Goal: Find specific page/section: Find specific page/section

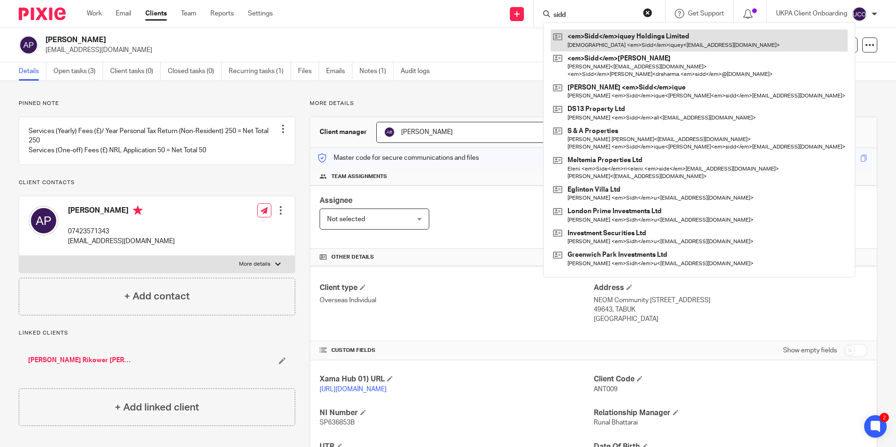
type input "sidd"
click at [592, 36] on link at bounding box center [699, 41] width 297 height 22
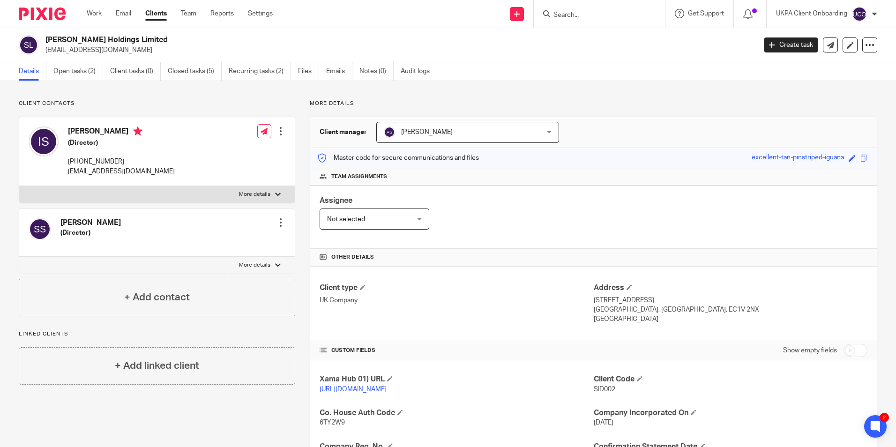
click at [581, 13] on input "Search" at bounding box center [595, 15] width 84 height 8
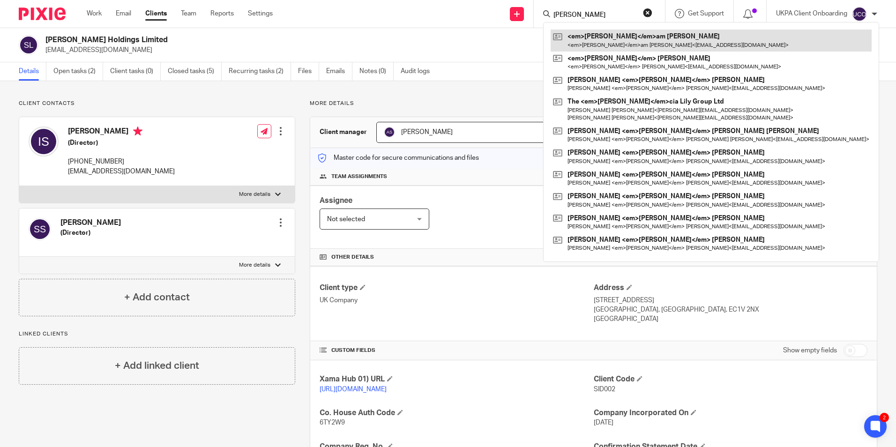
type input "mary"
click at [583, 35] on link at bounding box center [711, 41] width 321 height 22
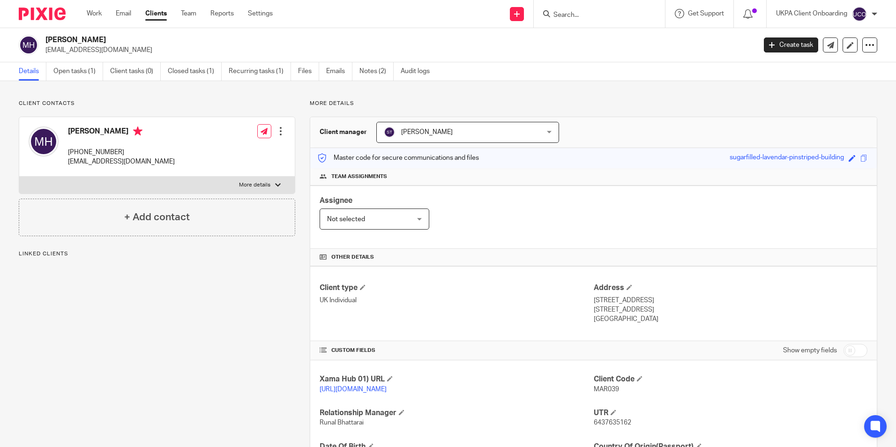
click at [588, 15] on input "Search" at bounding box center [595, 15] width 84 height 8
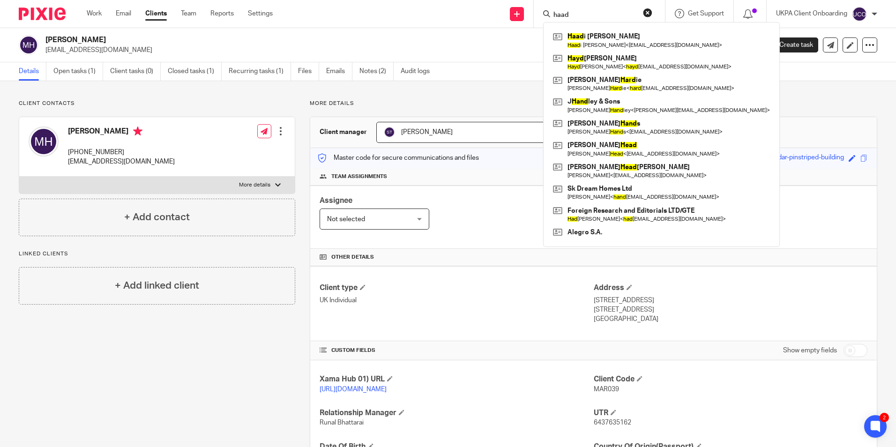
click at [583, 17] on input "haad" at bounding box center [595, 15] width 84 height 8
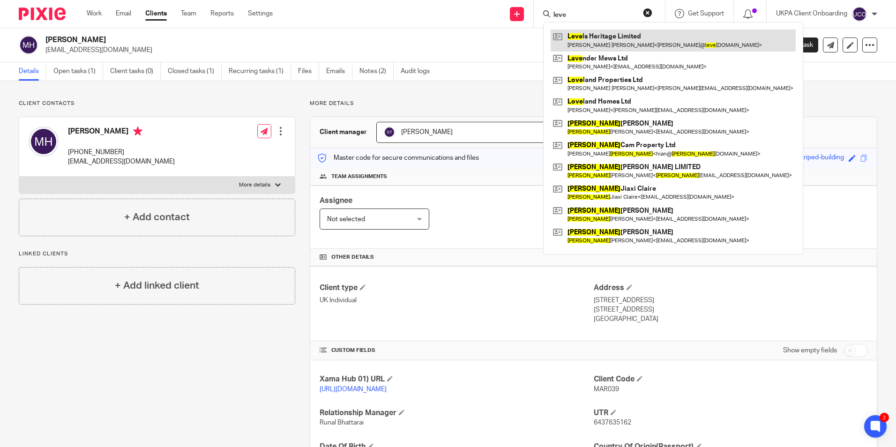
type input "leve"
click at [584, 37] on link at bounding box center [673, 41] width 245 height 22
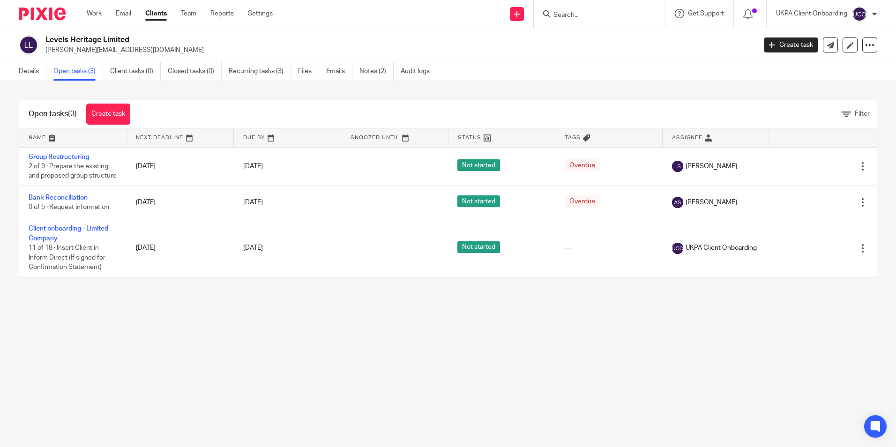
click at [64, 239] on link "Client onboarding - Limited Company" at bounding box center [69, 233] width 80 height 16
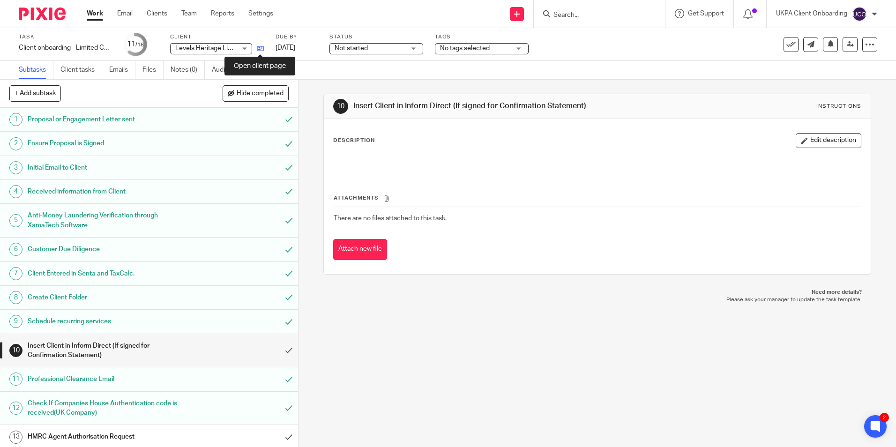
click at [262, 49] on icon at bounding box center [260, 48] width 7 height 7
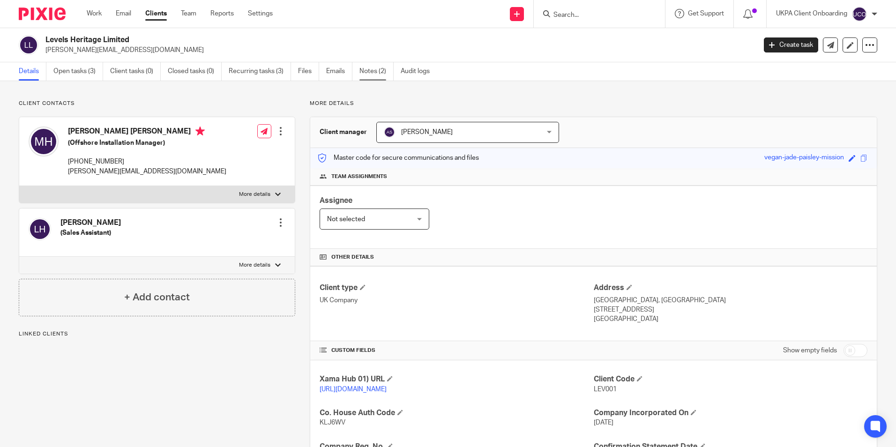
click at [369, 75] on link "Notes (2)" at bounding box center [377, 71] width 34 height 18
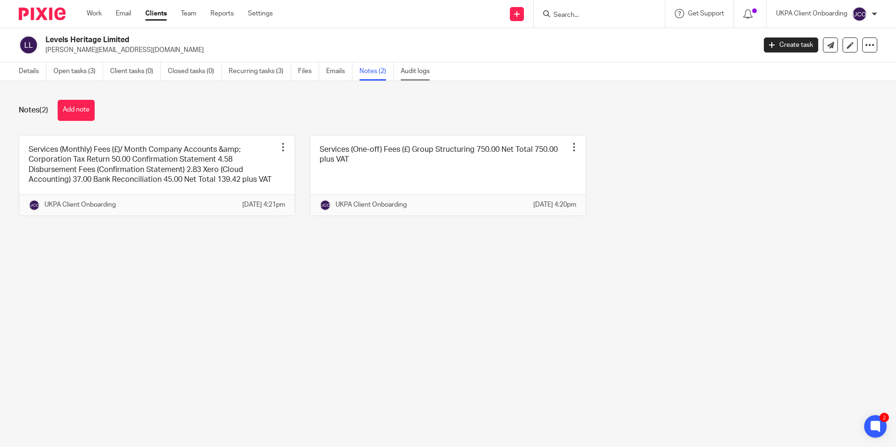
click at [423, 72] on link "Audit logs" at bounding box center [419, 71] width 36 height 18
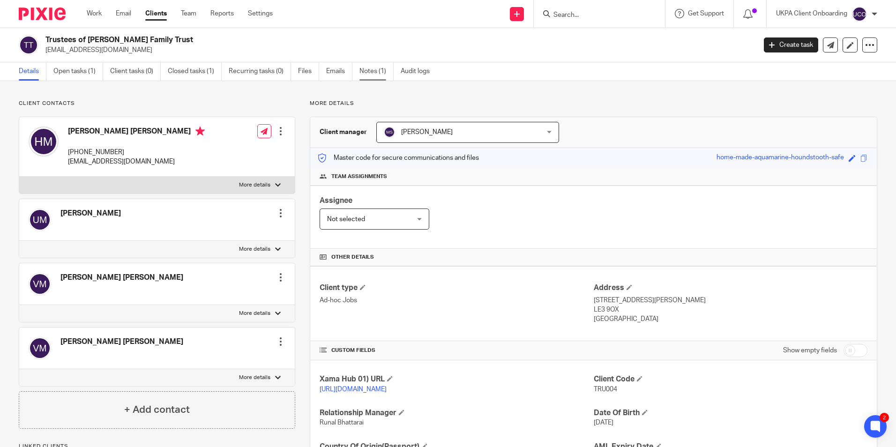
click at [363, 70] on link "Notes (1)" at bounding box center [377, 71] width 34 height 18
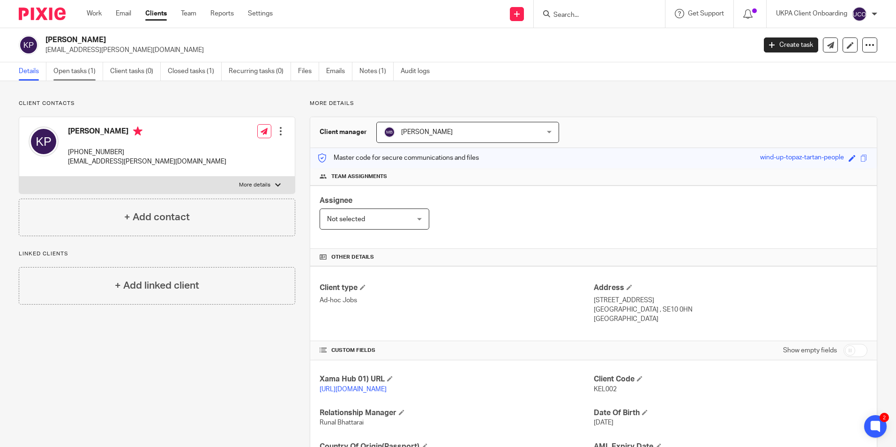
click at [71, 69] on link "Open tasks (1)" at bounding box center [78, 71] width 50 height 18
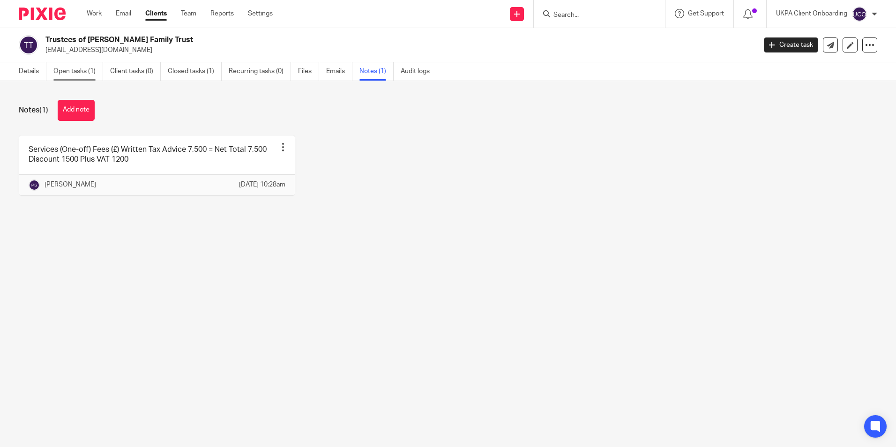
click at [71, 76] on link "Open tasks (1)" at bounding box center [78, 71] width 50 height 18
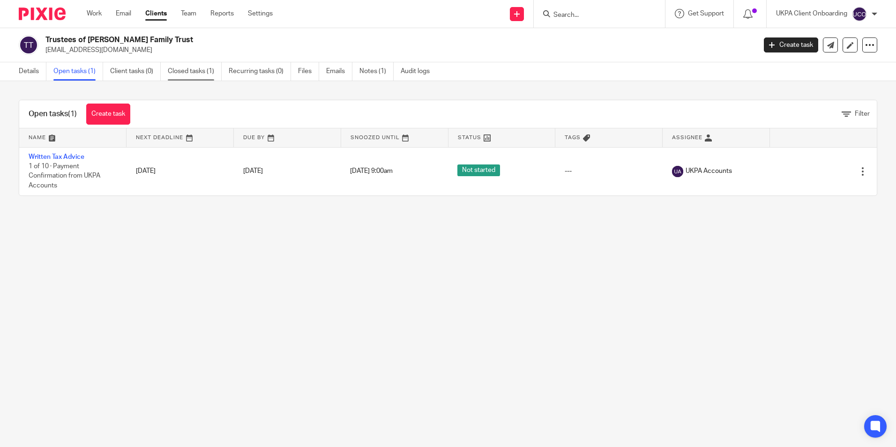
click at [174, 71] on link "Closed tasks (1)" at bounding box center [195, 71] width 54 height 18
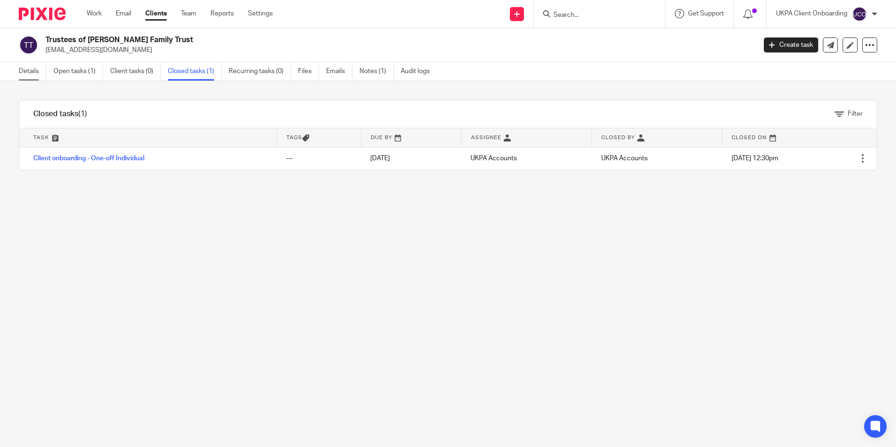
click at [30, 67] on link "Details" at bounding box center [33, 71] width 28 height 18
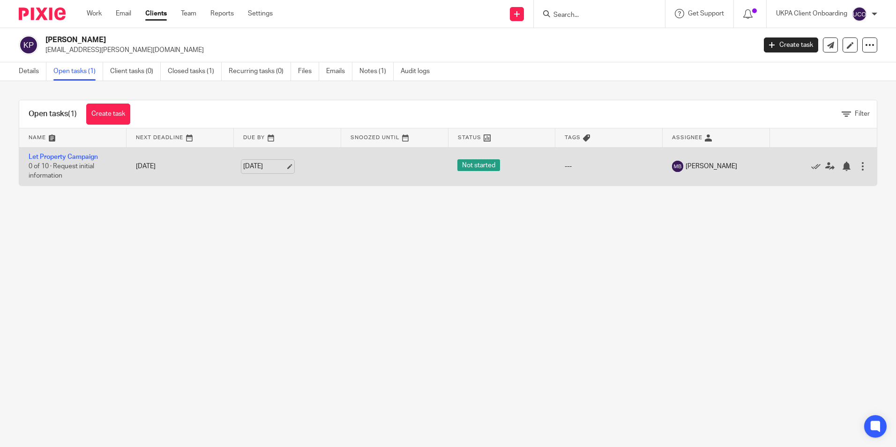
click at [284, 165] on link "[DATE]" at bounding box center [264, 167] width 42 height 10
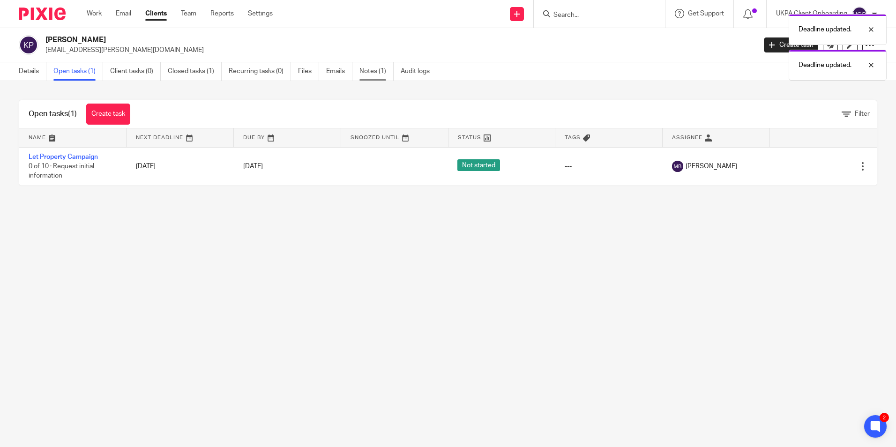
click at [382, 79] on link "Notes (1)" at bounding box center [377, 71] width 34 height 18
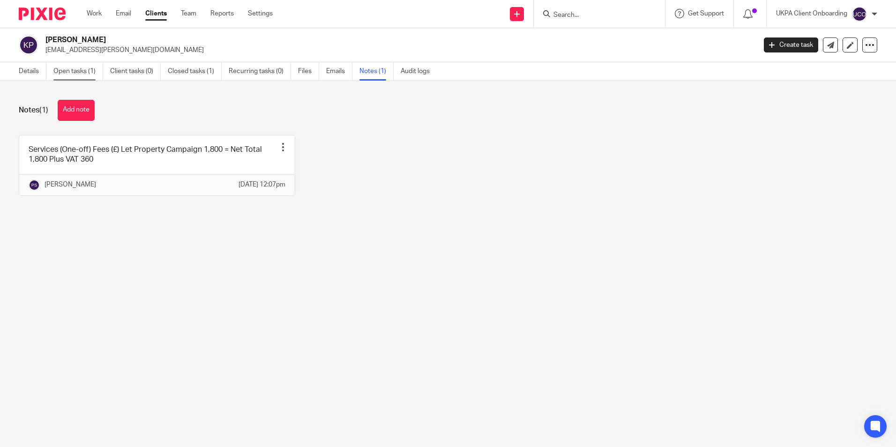
click at [82, 73] on link "Open tasks (1)" at bounding box center [78, 71] width 50 height 18
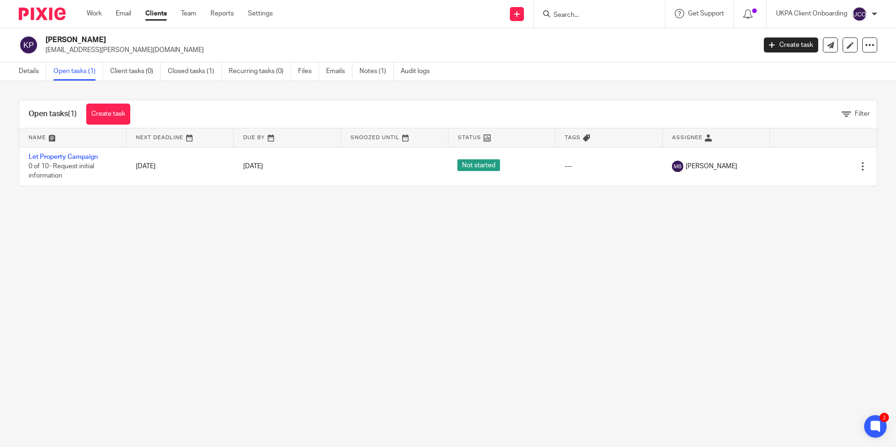
click at [93, 53] on p "keltze.elias@yahoo.co.uk" at bounding box center [397, 49] width 705 height 9
